Goal: Find specific page/section

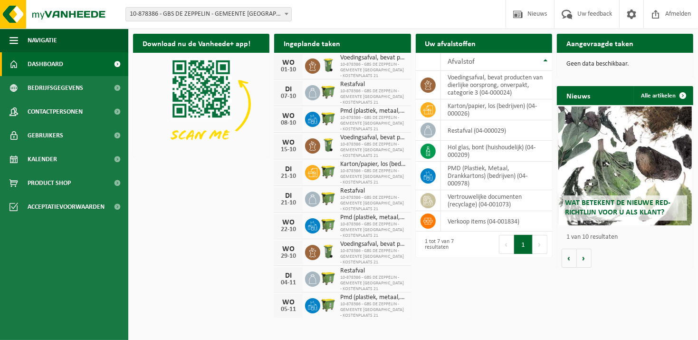
drag, startPoint x: 55, startPoint y: 156, endPoint x: 210, endPoint y: 137, distance: 156.4
click at [55, 156] on span "Kalender" at bounding box center [42, 159] width 29 height 24
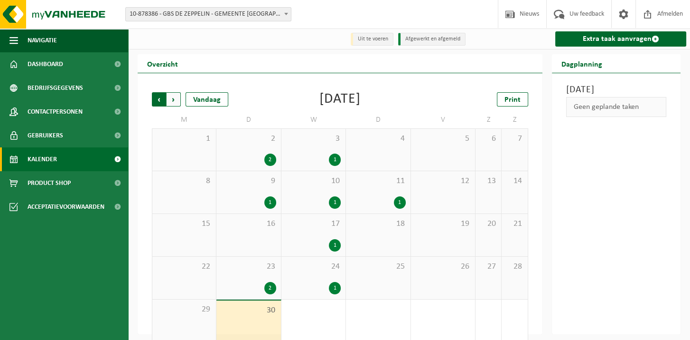
click at [172, 99] on span "Volgende" at bounding box center [174, 99] width 14 height 14
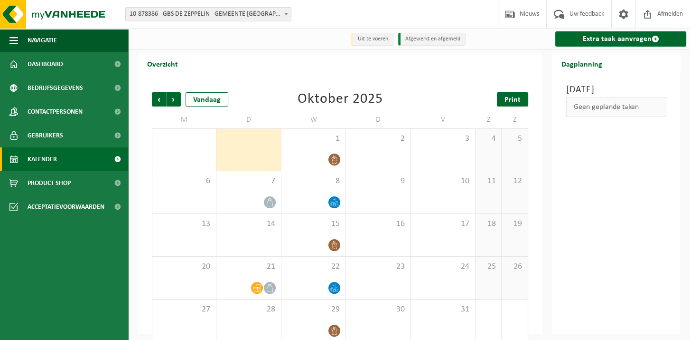
click at [511, 99] on span "Print" at bounding box center [513, 100] width 16 height 8
